Goal: Find specific page/section

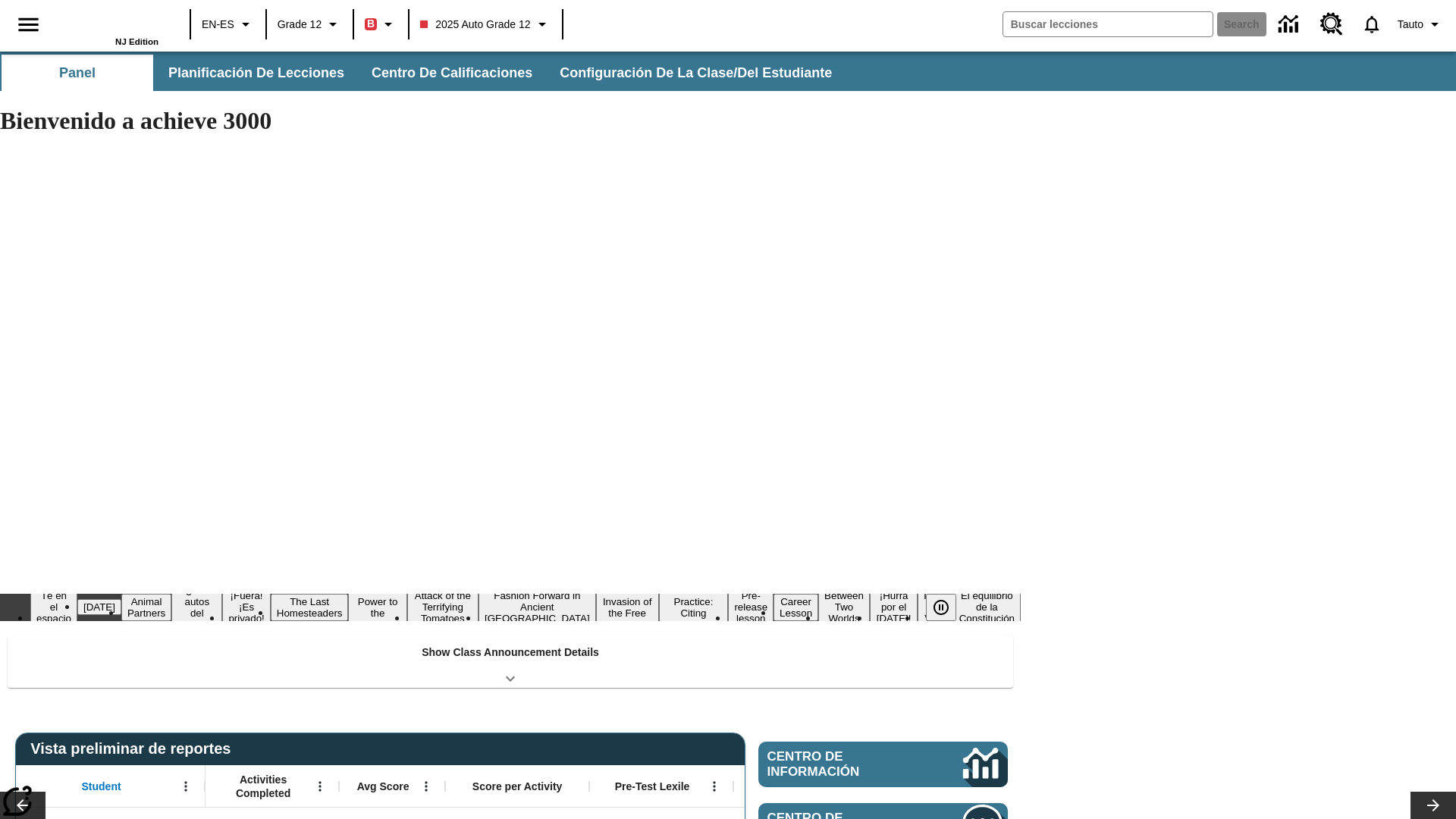
type input "-1"
click at [28, 24] on icon "Abrir el menú lateral" at bounding box center [27, 24] width 20 height 14
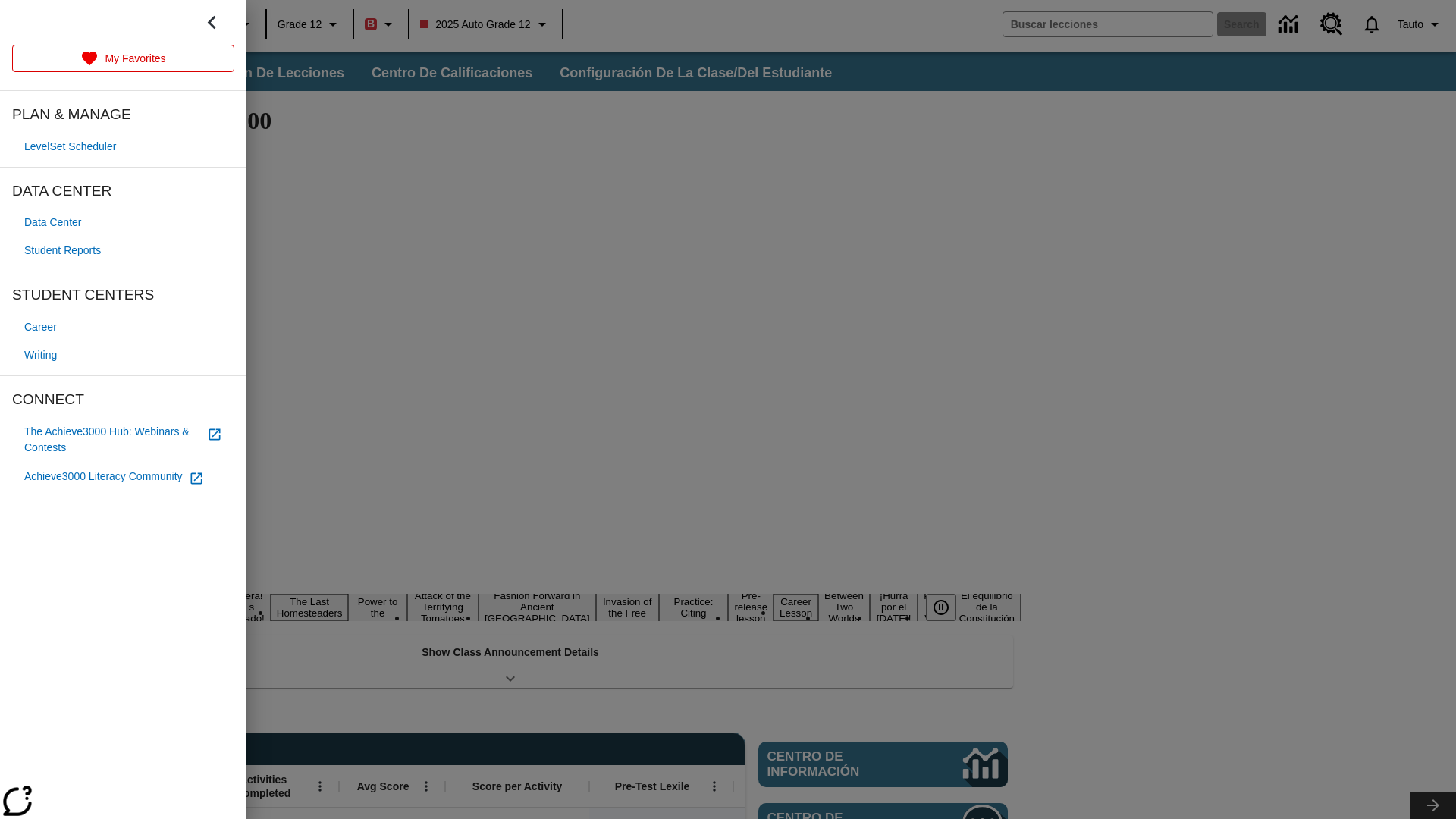
click at [65, 250] on span "Student Reports" at bounding box center [62, 250] width 76 height 16
